Goal: Transaction & Acquisition: Purchase product/service

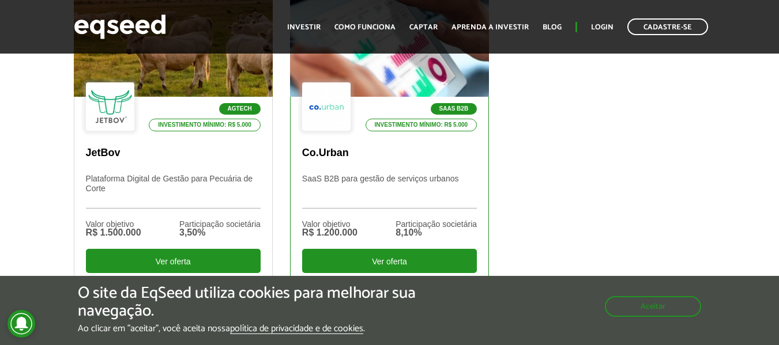
scroll to position [461, 0]
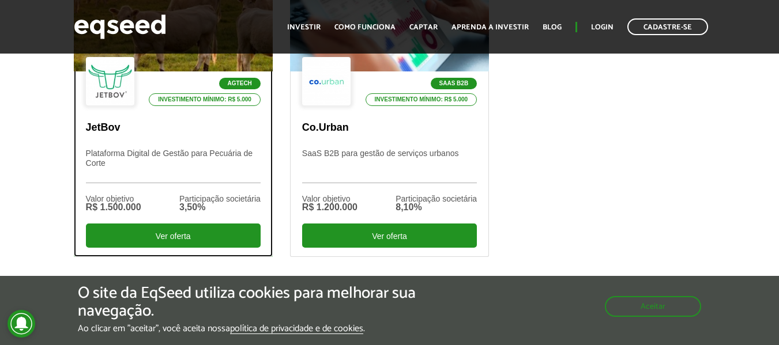
click at [182, 116] on div "Agtech Investimento mínimo: R$ 5.000 JetBov Plataforma Digital de Gestão para P…" at bounding box center [173, 163] width 198 height 185
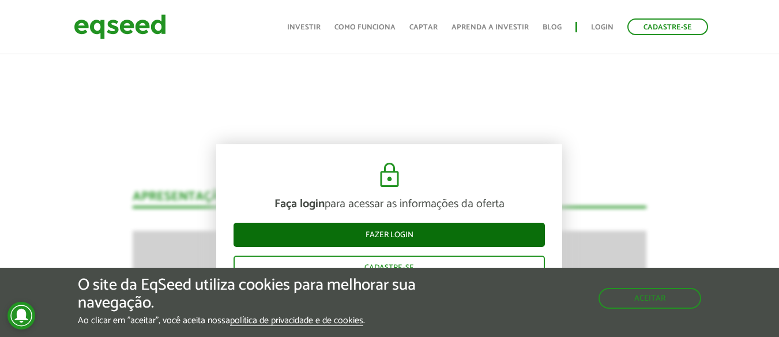
scroll to position [1480, 0]
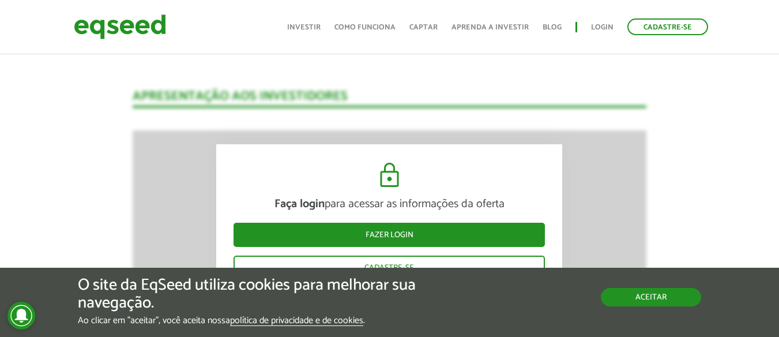
click at [656, 301] on button "Aceitar" at bounding box center [651, 297] width 100 height 18
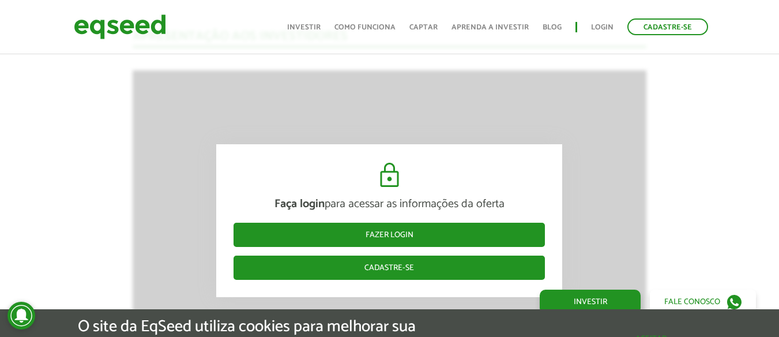
scroll to position [1595, 0]
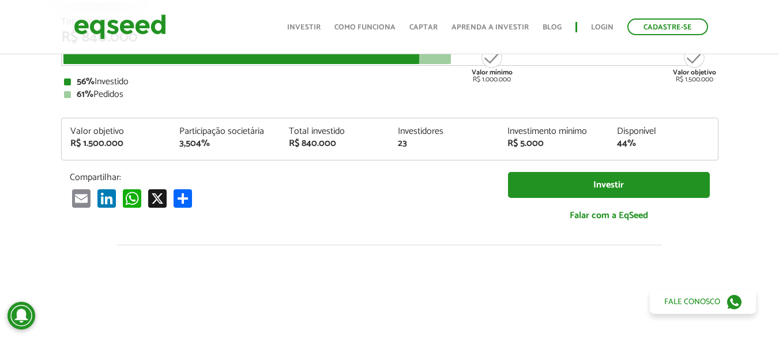
scroll to position [1365, 0]
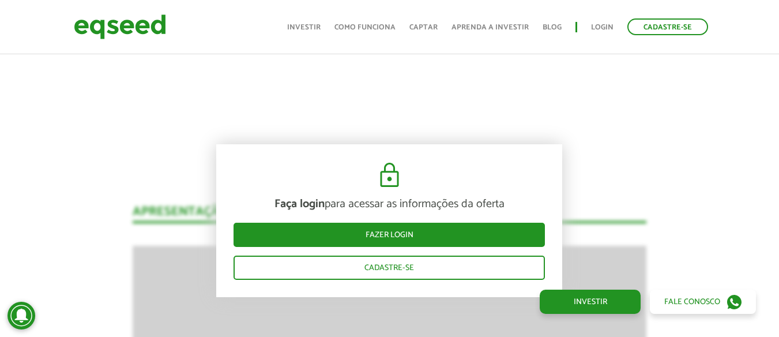
scroll to position [1832, 0]
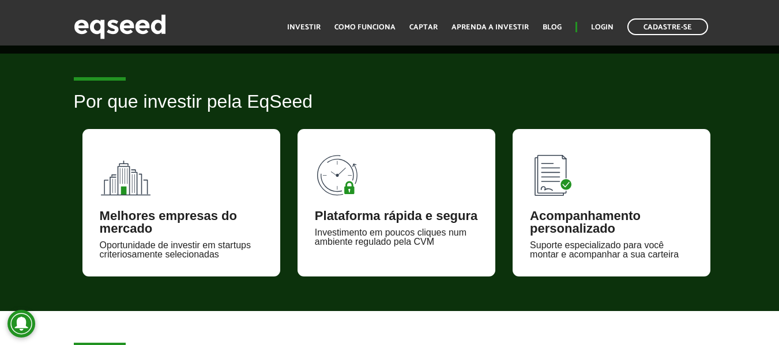
scroll to position [703, 0]
